Goal: Transaction & Acquisition: Register for event/course

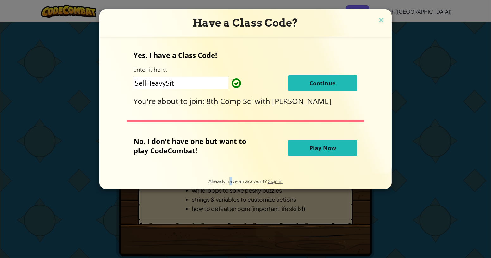
click at [231, 202] on div "Have a Class Code? Yes, I have a Class Code! Enter it here: SellHeavySit Contin…" at bounding box center [245, 129] width 491 height 258
click at [327, 83] on span "Continue" at bounding box center [322, 83] width 26 height 8
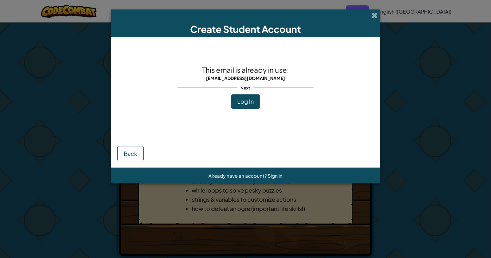
click at [253, 113] on div "This email is already in use: [EMAIL_ADDRESS][DOMAIN_NAME] Next Log In" at bounding box center [245, 87] width 136 height 88
click at [252, 109] on div "This email is already in use: [EMAIL_ADDRESS][DOMAIN_NAME] Next Log In" at bounding box center [245, 87] width 136 height 88
click at [250, 97] on button "Log In" at bounding box center [245, 101] width 28 height 15
